Goal: Transaction & Acquisition: Book appointment/travel/reservation

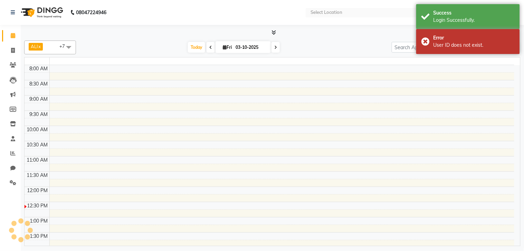
select select "en"
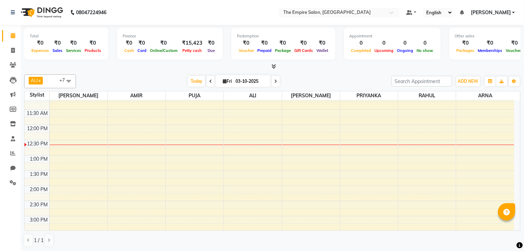
scroll to position [77, 0]
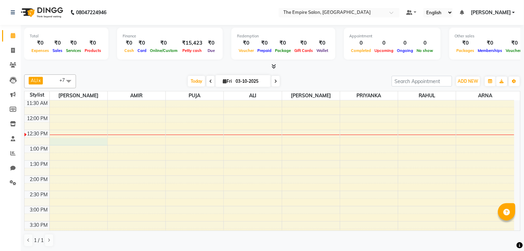
click at [54, 145] on div "9:00 AM 9:30 AM 10:00 AM 10:30 AM 11:00 AM 11:30 AM 12:00 PM 12:30 PM 1:00 PM 1…" at bounding box center [270, 221] width 490 height 395
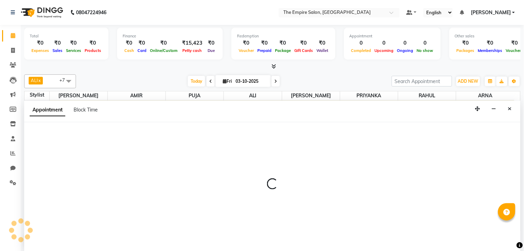
select select "78686"
select select "tentative"
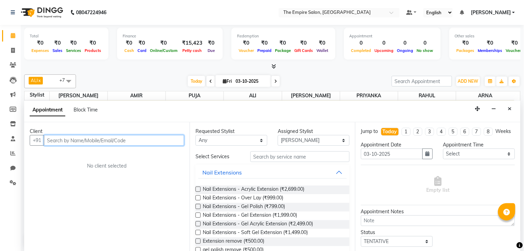
click at [64, 139] on input "text" at bounding box center [114, 140] width 140 height 11
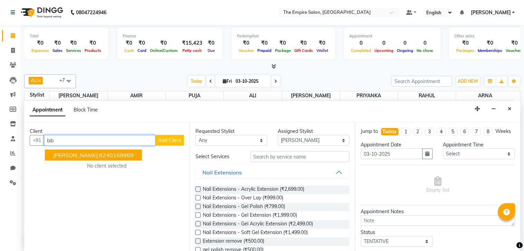
click at [74, 153] on span "[PERSON_NAME]" at bounding box center [75, 154] width 45 height 7
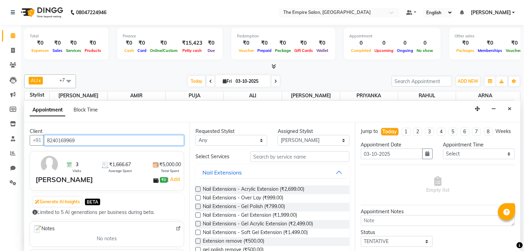
type input "8240169969"
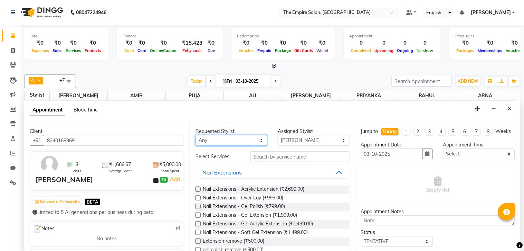
click at [222, 139] on select "Any [PERSON_NAME] [PERSON_NAME] [PERSON_NAME] [PERSON_NAME] PRIYANKA [PERSON_NA…" at bounding box center [232, 140] width 72 height 11
select select "78686"
click at [196, 135] on select "Any [PERSON_NAME] [PERSON_NAME] [PERSON_NAME] [PERSON_NAME] PRIYANKA [PERSON_NA…" at bounding box center [232, 140] width 72 height 11
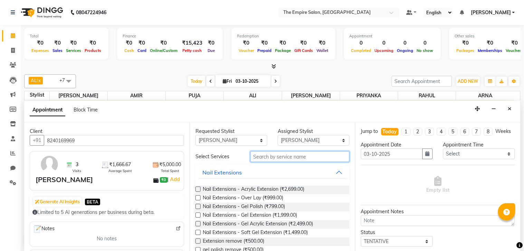
click at [271, 153] on input "text" at bounding box center [300, 156] width 99 height 11
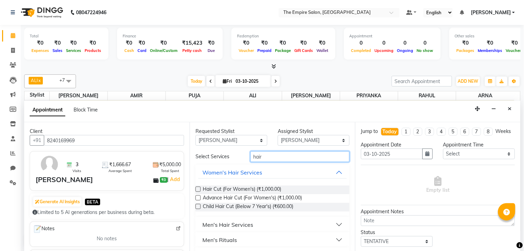
type input "hair"
click at [224, 222] on div "Men's Hair Services" at bounding box center [228, 224] width 51 height 8
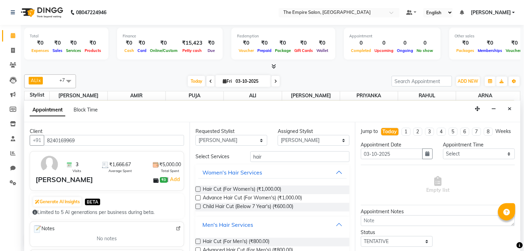
scroll to position [38, 0]
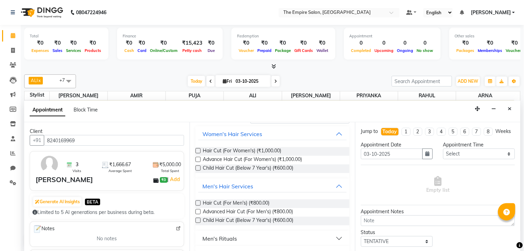
click at [198, 202] on label at bounding box center [198, 202] width 5 height 5
click at [198, 202] on input "checkbox" at bounding box center [198, 203] width 4 height 4
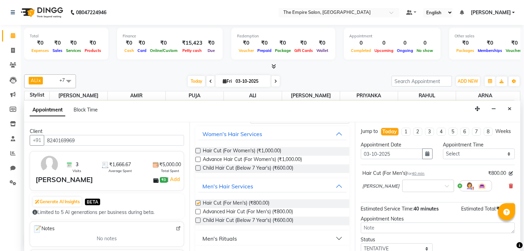
checkbox input "false"
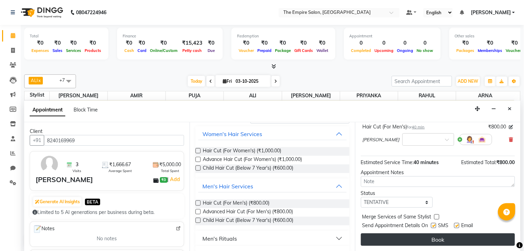
click at [465, 239] on button "Book" at bounding box center [438, 239] width 154 height 12
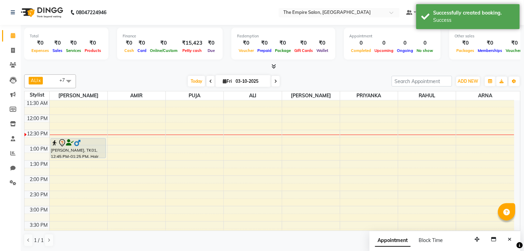
click at [55, 161] on div "9:00 AM 9:30 AM 10:00 AM 10:30 AM 11:00 AM 11:30 AM 12:00 PM 12:30 PM 1:00 PM 1…" at bounding box center [270, 221] width 490 height 395
select select "78686"
select select "tentative"
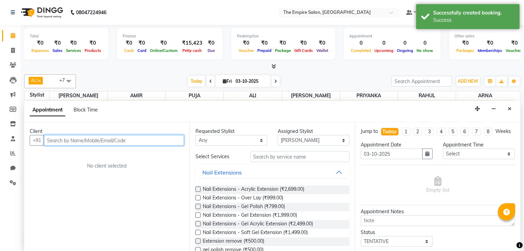
click at [67, 137] on input "text" at bounding box center [114, 140] width 140 height 11
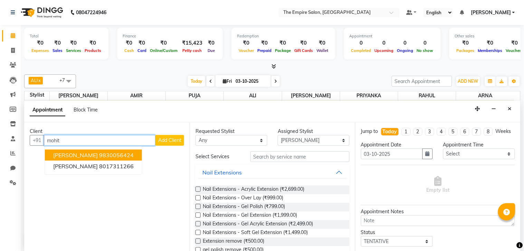
click at [114, 152] on ngb-highlight "9830056424" at bounding box center [116, 154] width 35 height 7
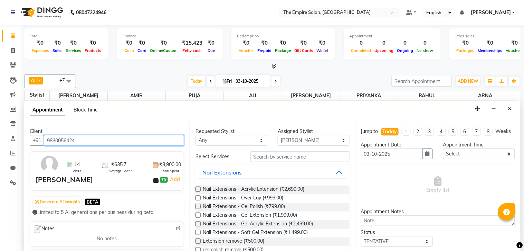
type input "9830056424"
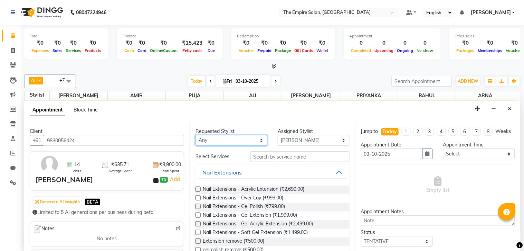
click at [223, 140] on select "Any [PERSON_NAME] [PERSON_NAME] [PERSON_NAME] [PERSON_NAME] PRIYANKA [PERSON_NA…" at bounding box center [232, 140] width 72 height 11
select select "78686"
click at [196, 135] on select "Any [PERSON_NAME] [PERSON_NAME] [PERSON_NAME] [PERSON_NAME] PRIYANKA [PERSON_NA…" at bounding box center [232, 140] width 72 height 11
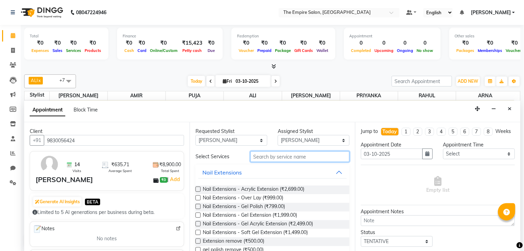
click at [263, 154] on input "text" at bounding box center [300, 156] width 99 height 11
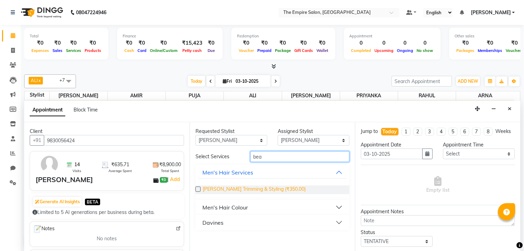
type input "bea"
click at [212, 187] on span "[PERSON_NAME] Trimming & Styling (₹350.00)" at bounding box center [254, 189] width 103 height 9
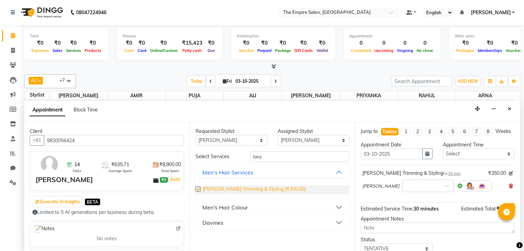
checkbox input "false"
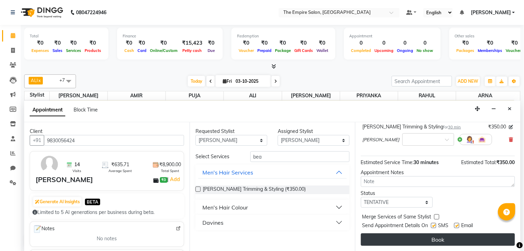
click at [426, 236] on button "Book" at bounding box center [438, 239] width 154 height 12
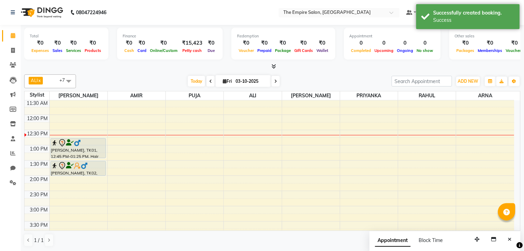
click at [53, 177] on div "9:00 AM 9:30 AM 10:00 AM 10:30 AM 11:00 AM 11:30 AM 12:00 PM 12:30 PM 1:00 PM 1…" at bounding box center [270, 221] width 490 height 395
select select "78686"
select select "840"
select select "tentative"
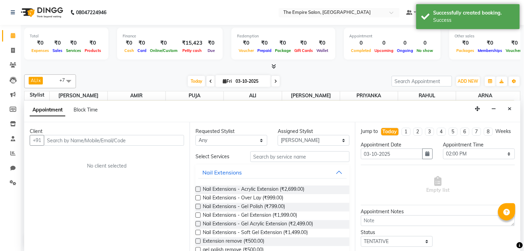
click at [84, 141] on input "text" at bounding box center [114, 140] width 140 height 11
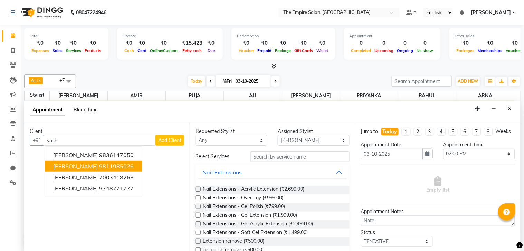
click at [99, 164] on ngb-highlight "9811985026" at bounding box center [116, 165] width 35 height 7
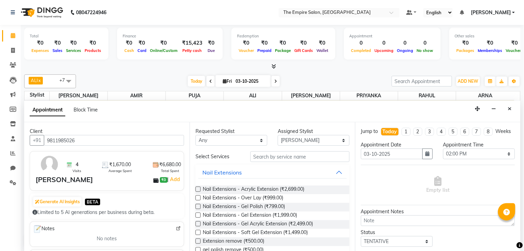
type input "9811985026"
click at [209, 141] on select "Any [PERSON_NAME] [PERSON_NAME] [PERSON_NAME] [PERSON_NAME] PRIYANKA [PERSON_NA…" at bounding box center [232, 140] width 72 height 11
select select "78686"
click at [196, 135] on select "Any [PERSON_NAME] [PERSON_NAME] [PERSON_NAME] [PERSON_NAME] PRIYANKA [PERSON_NA…" at bounding box center [232, 140] width 72 height 11
click at [272, 157] on input "text" at bounding box center [300, 156] width 99 height 11
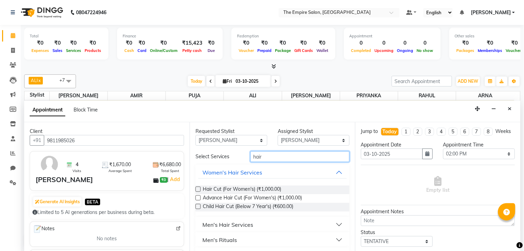
type input "hair"
click at [230, 221] on div "Men's Hair Services" at bounding box center [228, 224] width 51 height 8
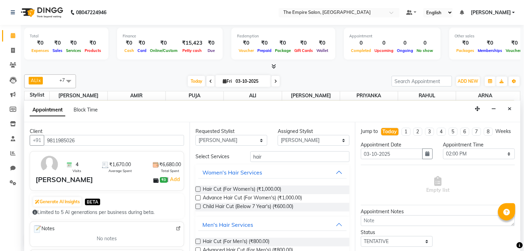
click at [198, 240] on label at bounding box center [198, 241] width 5 height 5
click at [198, 240] on input "checkbox" at bounding box center [198, 242] width 4 height 4
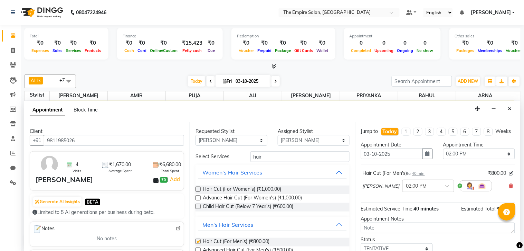
checkbox input "false"
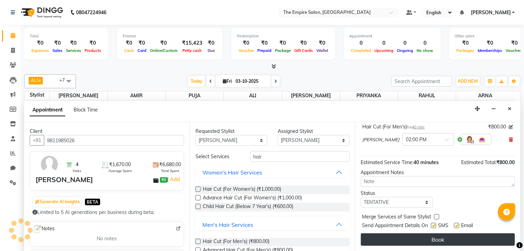
click at [407, 239] on button "Book" at bounding box center [438, 239] width 154 height 12
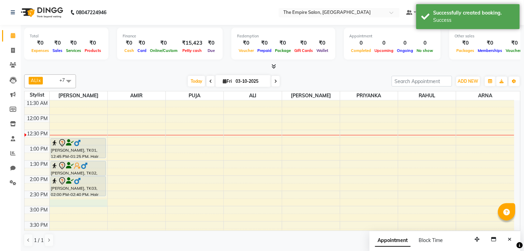
click at [54, 206] on div "9:00 AM 9:30 AM 10:00 AM 10:30 AM 11:00 AM 11:30 AM 12:00 PM 12:30 PM 1:00 PM 1…" at bounding box center [270, 221] width 490 height 395
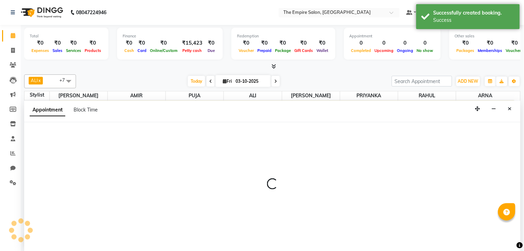
select select "78686"
select select "tentative"
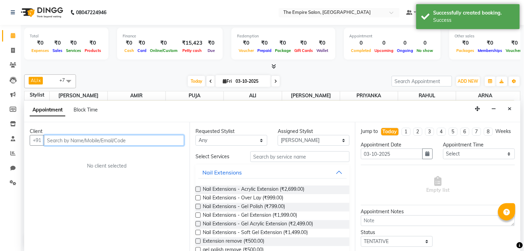
click at [63, 139] on input "text" at bounding box center [114, 140] width 140 height 11
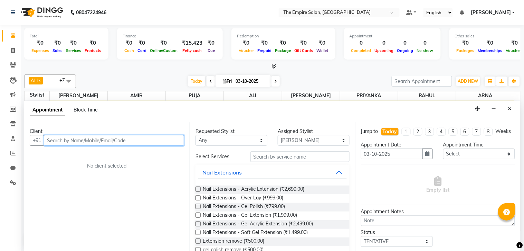
click at [70, 139] on input "text" at bounding box center [114, 140] width 140 height 11
type input "9830283595"
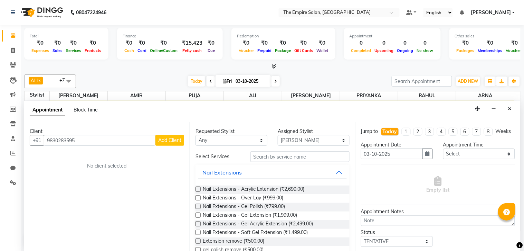
click at [167, 137] on span "Add Client" at bounding box center [169, 140] width 23 height 6
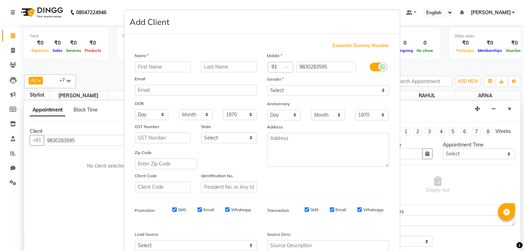
click at [148, 66] on input "text" at bounding box center [163, 67] width 56 height 11
type input "NARESH"
click at [207, 66] on input "text" at bounding box center [229, 67] width 56 height 11
type input "JALAN"
click at [330, 88] on select "Select [DEMOGRAPHIC_DATA] [DEMOGRAPHIC_DATA] Other Prefer Not To Say" at bounding box center [329, 90] width 122 height 11
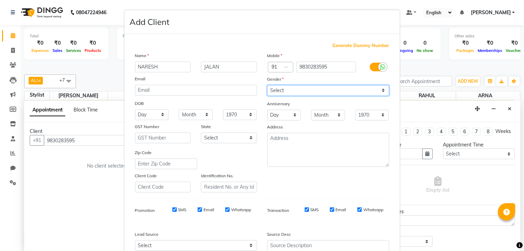
select select "[DEMOGRAPHIC_DATA]"
click at [268, 85] on select "Select [DEMOGRAPHIC_DATA] [DEMOGRAPHIC_DATA] Other Prefer Not To Say" at bounding box center [329, 90] width 122 height 11
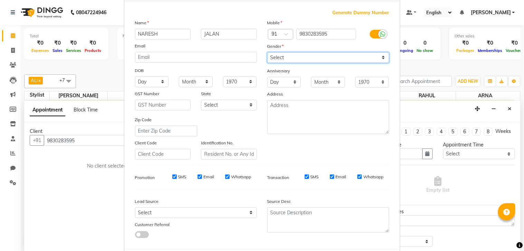
scroll to position [68, 0]
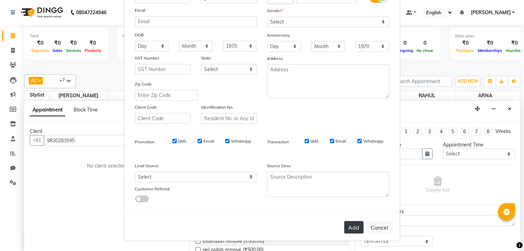
click at [354, 224] on button "Add" at bounding box center [354, 227] width 19 height 12
select select
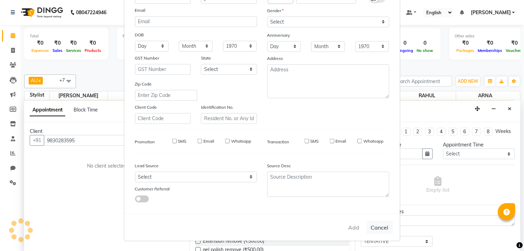
select select
checkbox input "false"
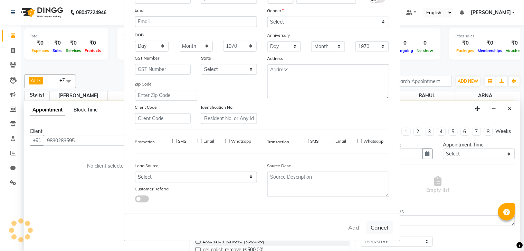
checkbox input "false"
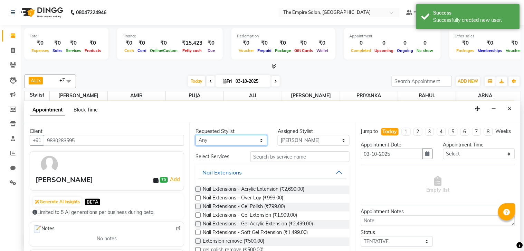
click at [236, 141] on select "Any [PERSON_NAME] [PERSON_NAME] [PERSON_NAME] [PERSON_NAME] PRIYANKA [PERSON_NA…" at bounding box center [232, 140] width 72 height 11
select select "78686"
click at [196, 135] on select "Any [PERSON_NAME] [PERSON_NAME] [PERSON_NAME] [PERSON_NAME] PRIYANKA [PERSON_NA…" at bounding box center [232, 140] width 72 height 11
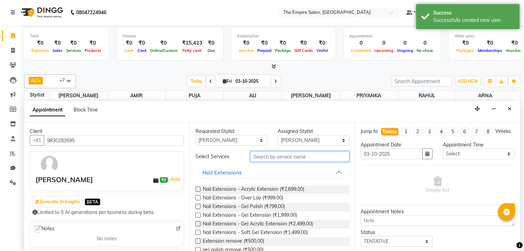
click at [277, 157] on input "text" at bounding box center [300, 156] width 99 height 11
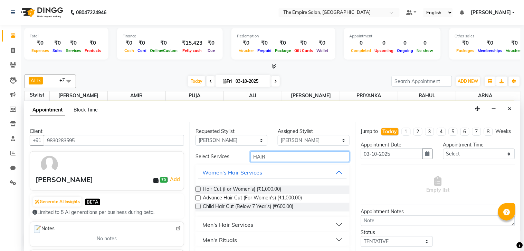
type input "HAIR"
click at [215, 221] on div "Men's Hair Services" at bounding box center [228, 224] width 51 height 8
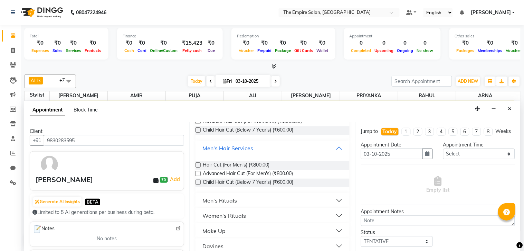
scroll to position [82, 0]
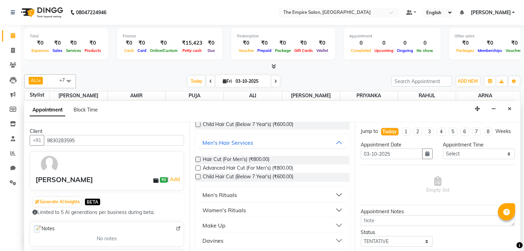
click at [199, 157] on label at bounding box center [198, 159] width 5 height 5
click at [199, 158] on input "checkbox" at bounding box center [198, 160] width 4 height 4
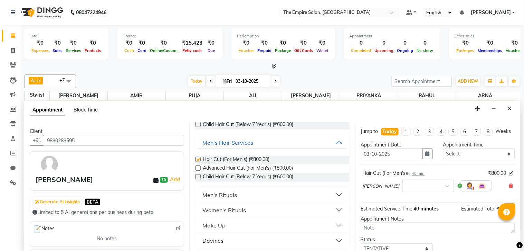
checkbox input "false"
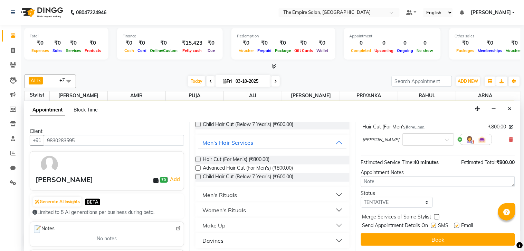
scroll to position [53, 0]
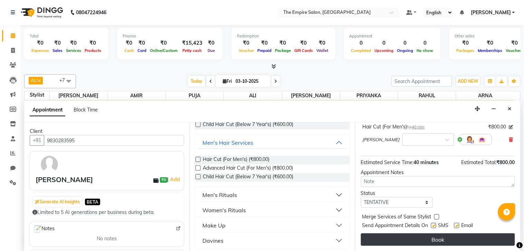
click at [443, 235] on button "Book" at bounding box center [438, 239] width 154 height 12
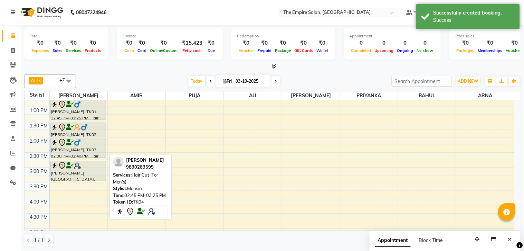
scroll to position [77, 0]
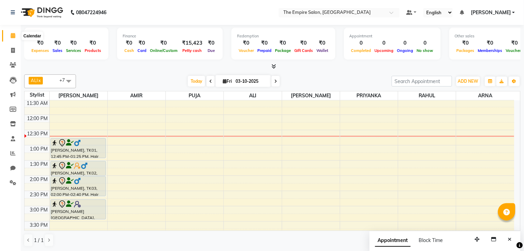
click at [14, 33] on icon at bounding box center [13, 35] width 4 height 5
click at [52, 80] on span "ALI x [PERSON_NAME] x [PERSON_NAME] x [PERSON_NAME] x PRIYANKA x PUJA x RAHUL x…" at bounding box center [50, 81] width 52 height 14
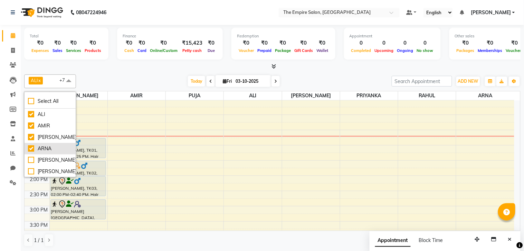
click at [35, 145] on div "ARNA" at bounding box center [50, 148] width 44 height 7
checkbox input "false"
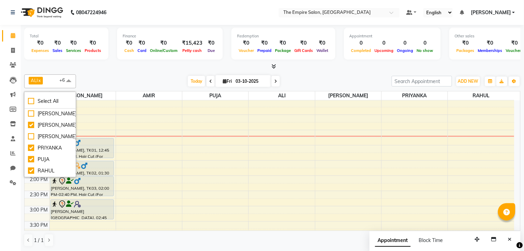
scroll to position [68, 0]
click at [32, 135] on div "PRIYANKA" at bounding box center [50, 137] width 44 height 7
checkbox input "false"
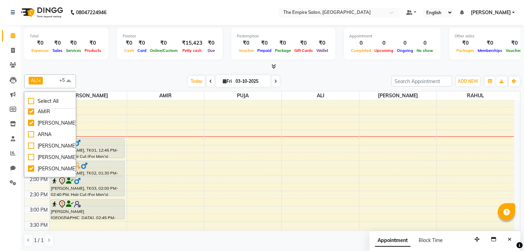
scroll to position [0, 0]
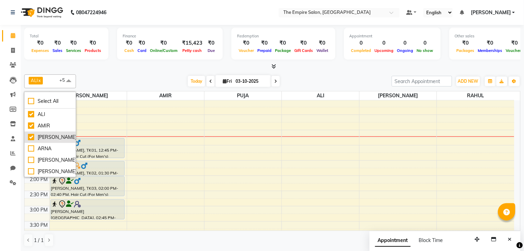
click at [34, 134] on div "[PERSON_NAME]" at bounding box center [50, 136] width 44 height 7
checkbox input "false"
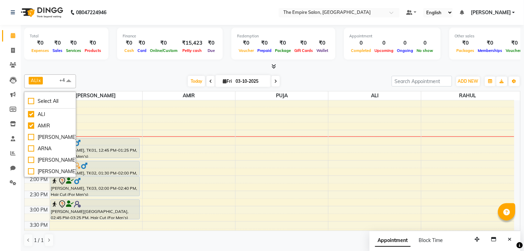
click at [99, 73] on div "ALI x [PERSON_NAME] x PUJA x RAHUL x +4 Select All ALI [PERSON_NAME] [PERSON_NA…" at bounding box center [272, 161] width 497 height 178
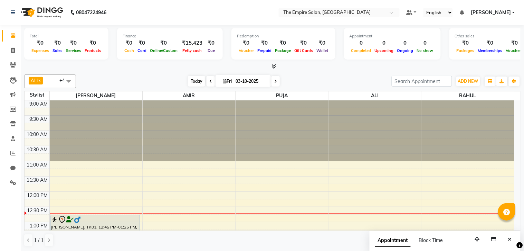
click at [195, 81] on span "Today" at bounding box center [196, 81] width 17 height 11
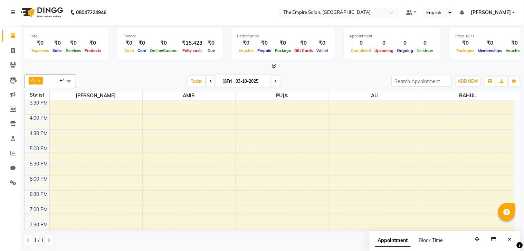
scroll to position [75, 0]
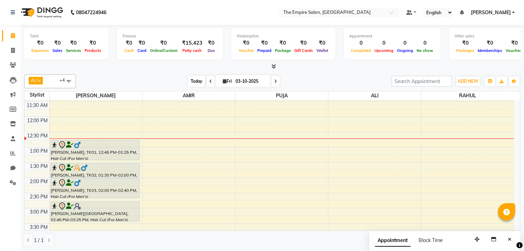
click at [193, 82] on span "Today" at bounding box center [196, 81] width 17 height 11
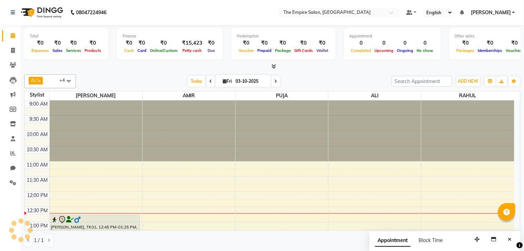
scroll to position [92, 0]
